Goal: Book appointment/travel/reservation

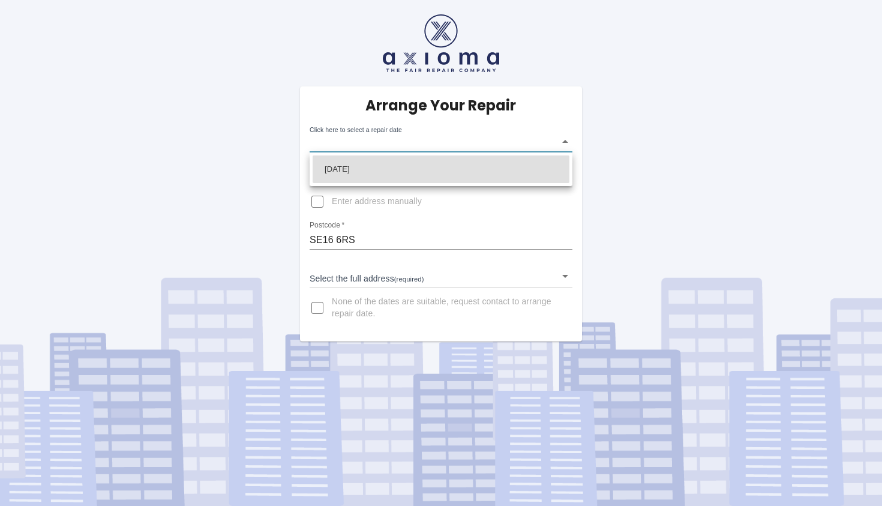
click at [565, 142] on body "Arrange Your Repair Click here to select a repair date ​ Phone Number   * 07765…" at bounding box center [441, 253] width 882 height 506
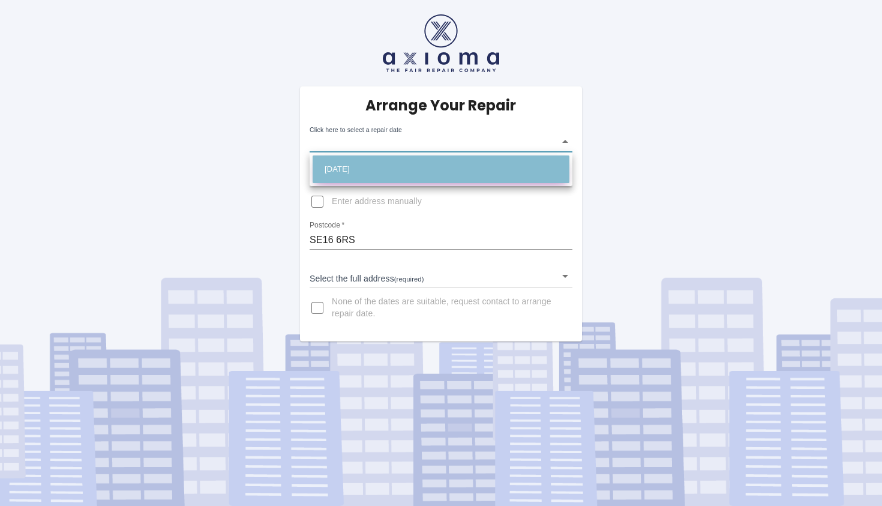
click at [459, 173] on li "[DATE]" at bounding box center [440, 169] width 257 height 28
type input "[DATE]T00:00:00.000Z"
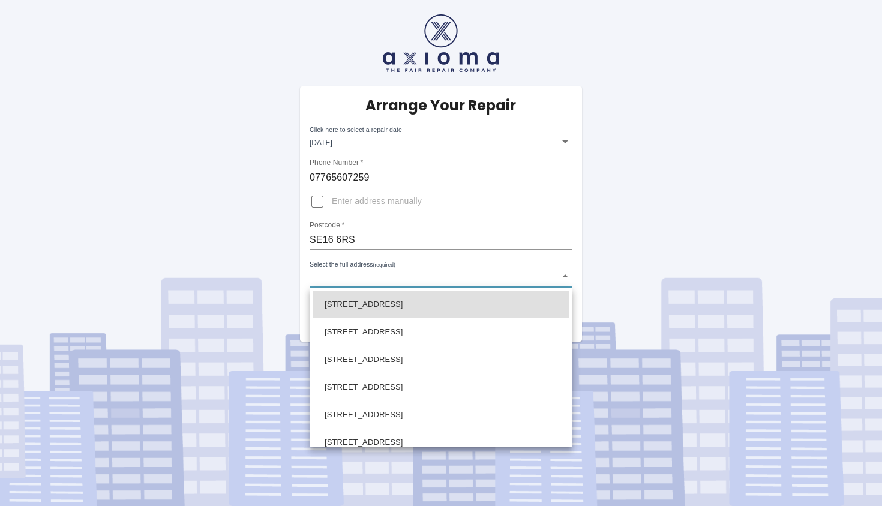
click at [564, 276] on body "Arrange Your Repair Click here to select a repair date [DATE] [DATE]T00:00:00.0…" at bounding box center [441, 253] width 882 height 506
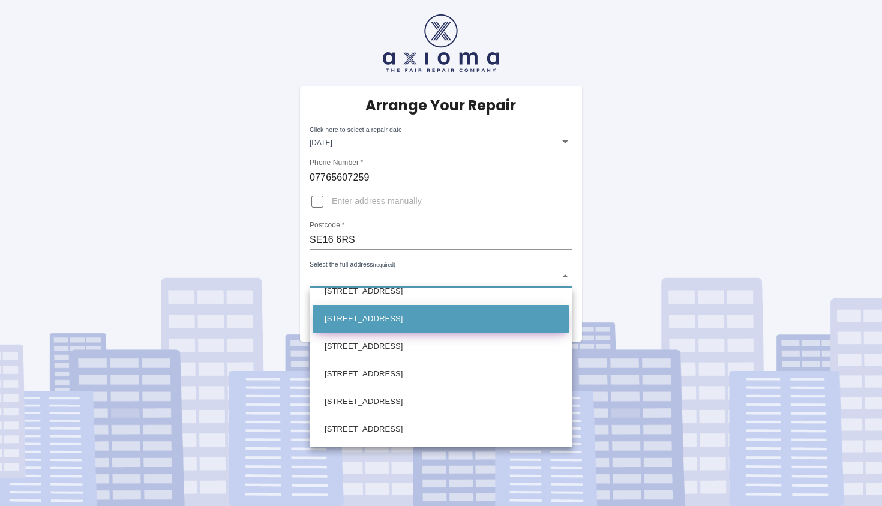
scroll to position [210, 0]
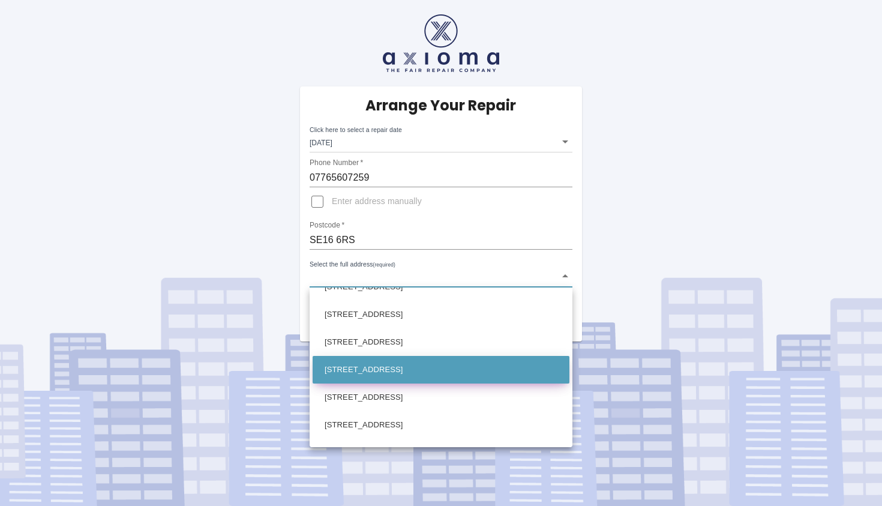
click at [456, 370] on li "[STREET_ADDRESS]" at bounding box center [440, 370] width 257 height 28
type input "[STREET_ADDRESS]"
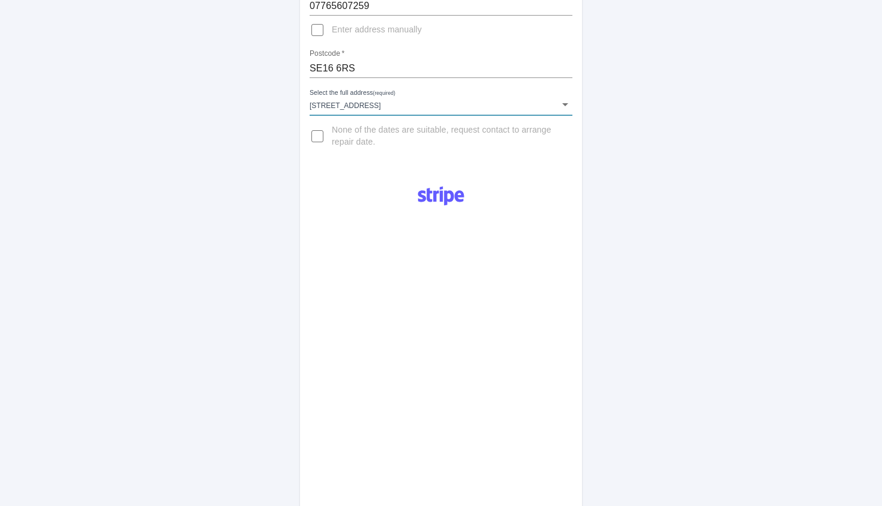
scroll to position [178, 0]
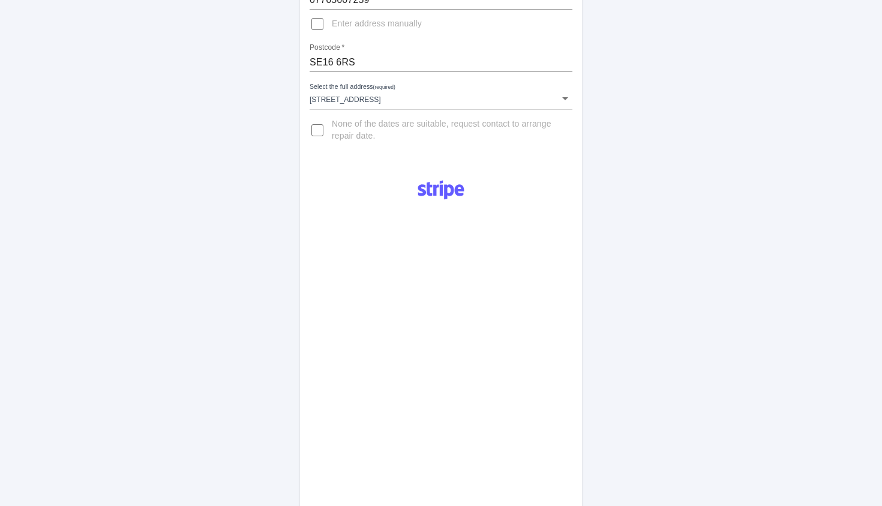
click at [284, 276] on div "Arrange Your Repair Click here to select a repair date [DATE] [DATE]T00:00:00.0…" at bounding box center [441, 287] width 900 height 931
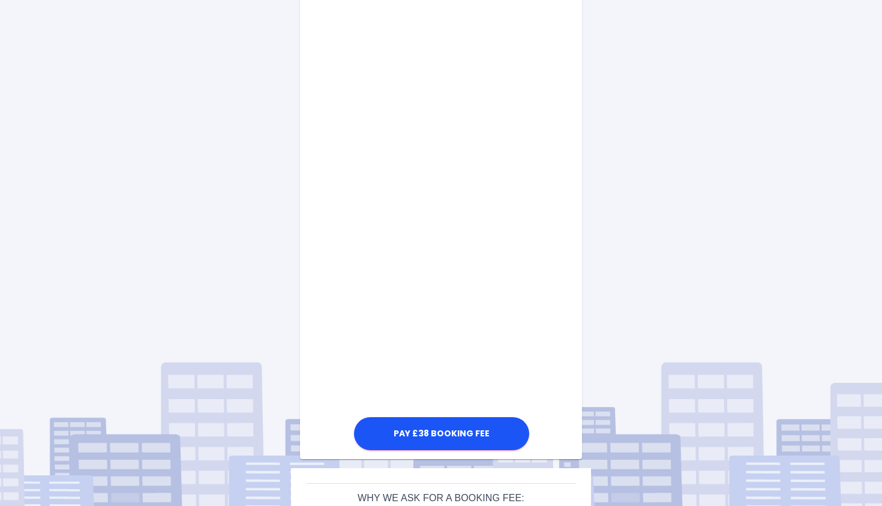
scroll to position [546, 0]
click at [546, 368] on div "Pay £38 Booking Fee" at bounding box center [441, 126] width 282 height 651
click at [567, 323] on div "Pay £38 Booking Fee" at bounding box center [441, 126] width 282 height 651
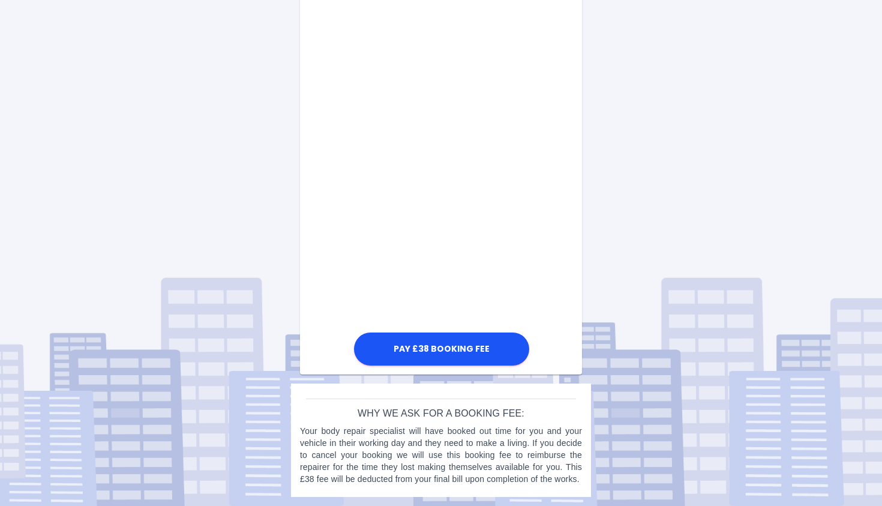
scroll to position [630, 0]
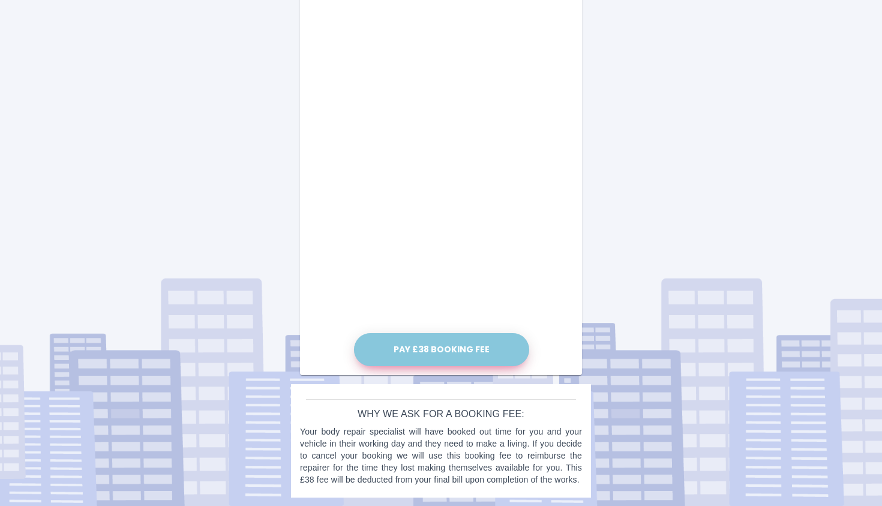
click at [454, 348] on button "Pay £38 Booking Fee" at bounding box center [441, 349] width 175 height 33
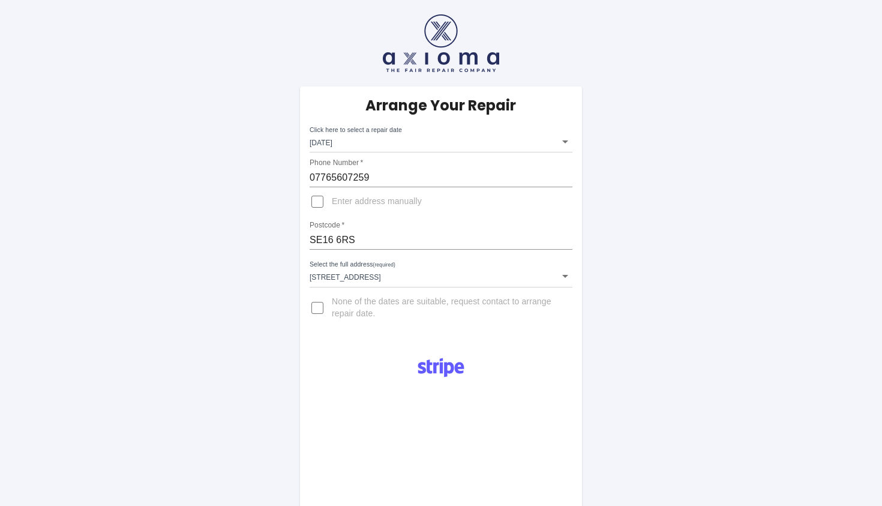
scroll to position [0, 0]
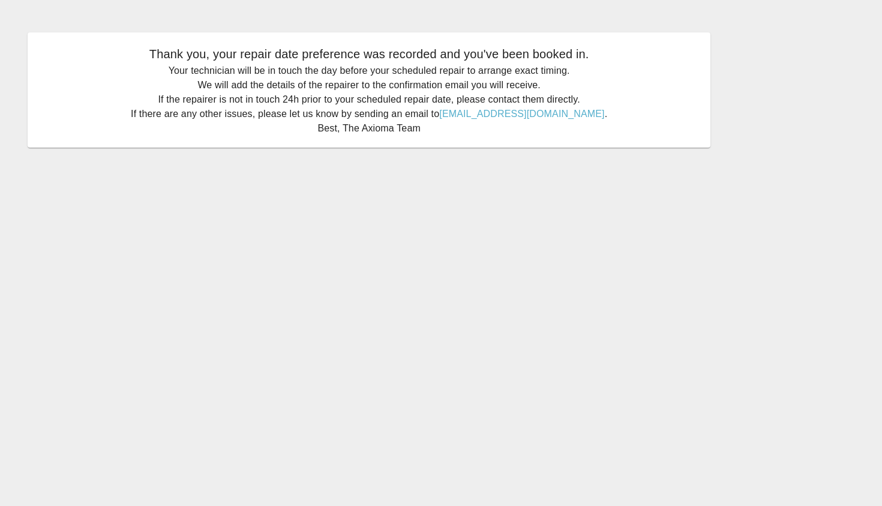
click at [470, 253] on main "Thank you, your repair date preference was recorded and you've been booked in. …" at bounding box center [441, 253] width 882 height 506
